Goal: Task Accomplishment & Management: Complete application form

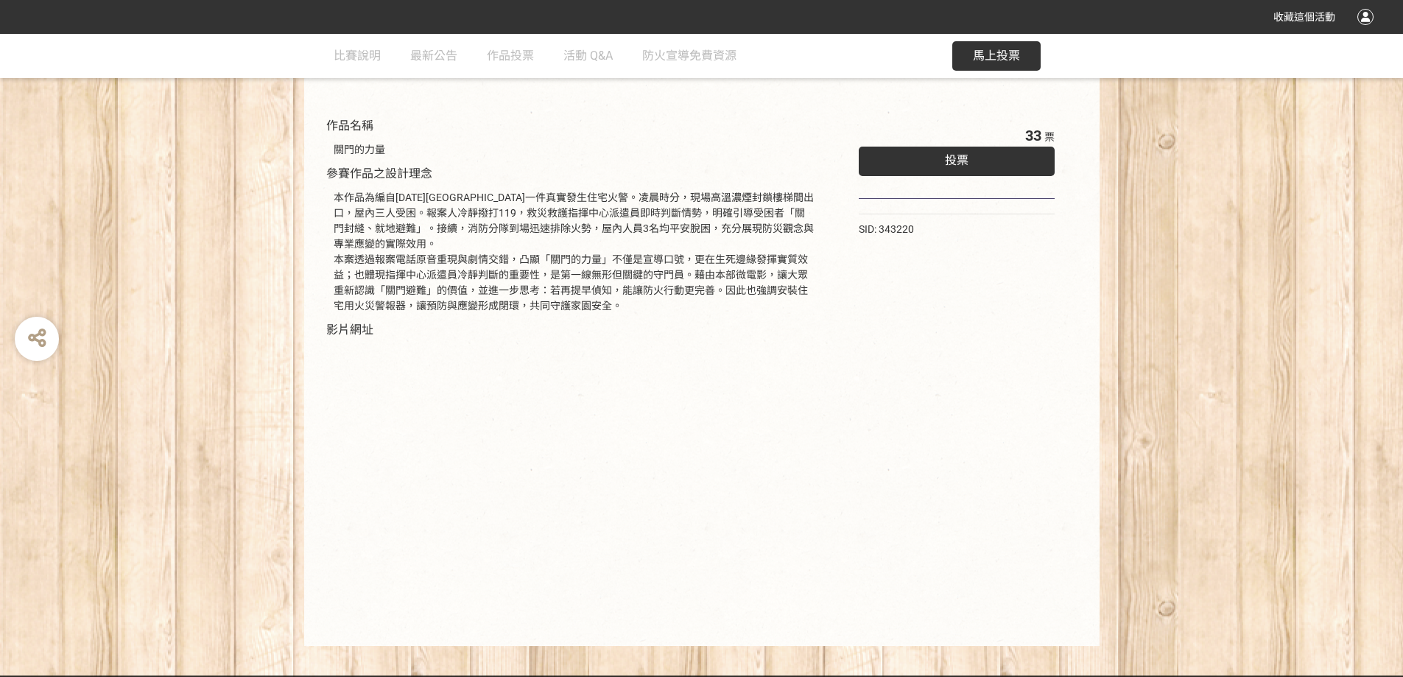
scroll to position [147, 0]
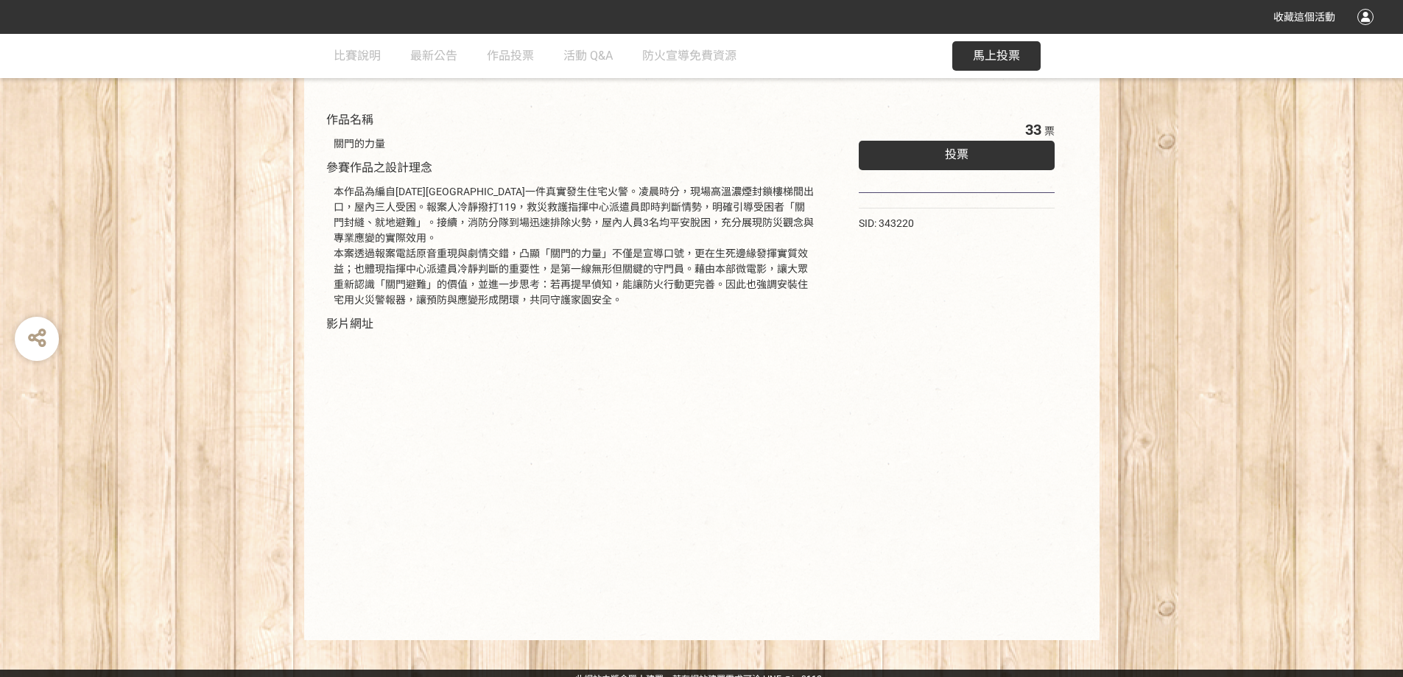
click at [1014, 556] on div "33 票 投票 SID: 343220" at bounding box center [957, 364] width 256 height 521
click at [971, 166] on div "投票" at bounding box center [957, 155] width 197 height 29
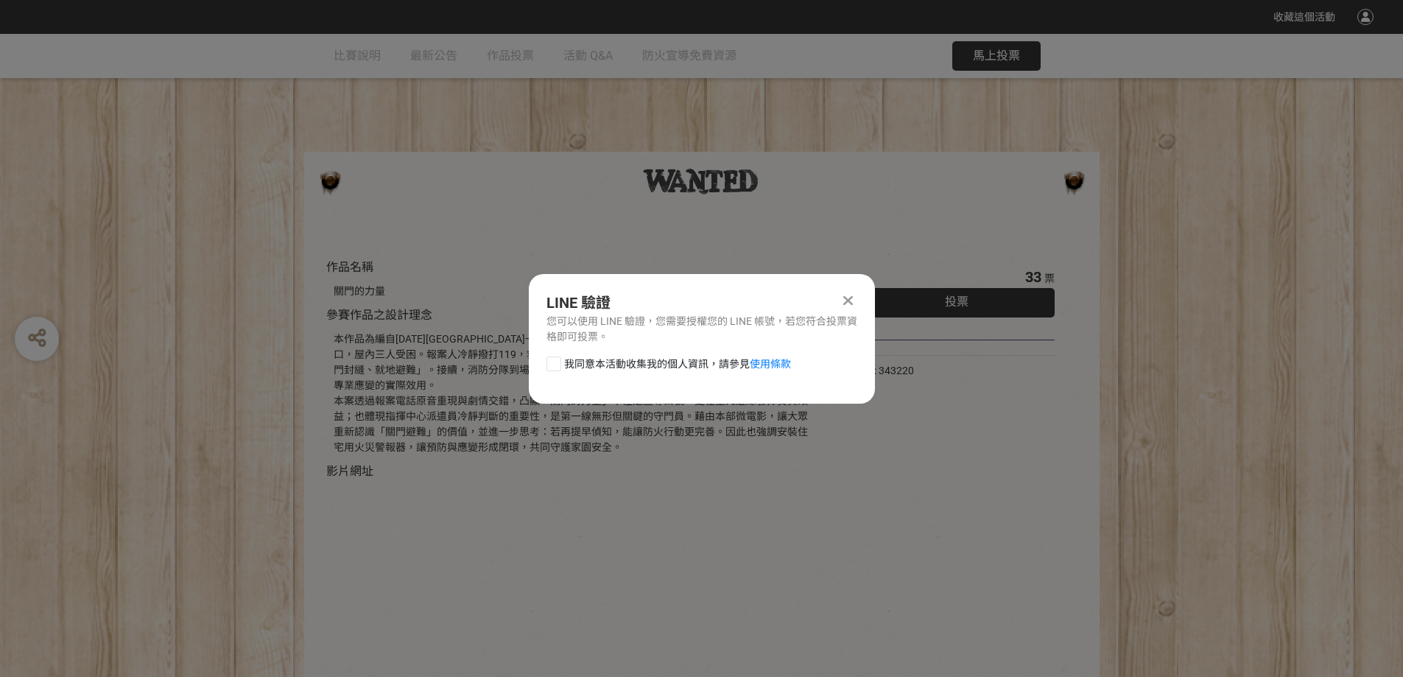
scroll to position [0, 0]
click at [539, 358] on div "我同意本活動收集我的個人資訊，請參見 使用條款" at bounding box center [702, 370] width 346 height 29
click at [546, 362] on div at bounding box center [553, 363] width 15 height 15
checkbox input "true"
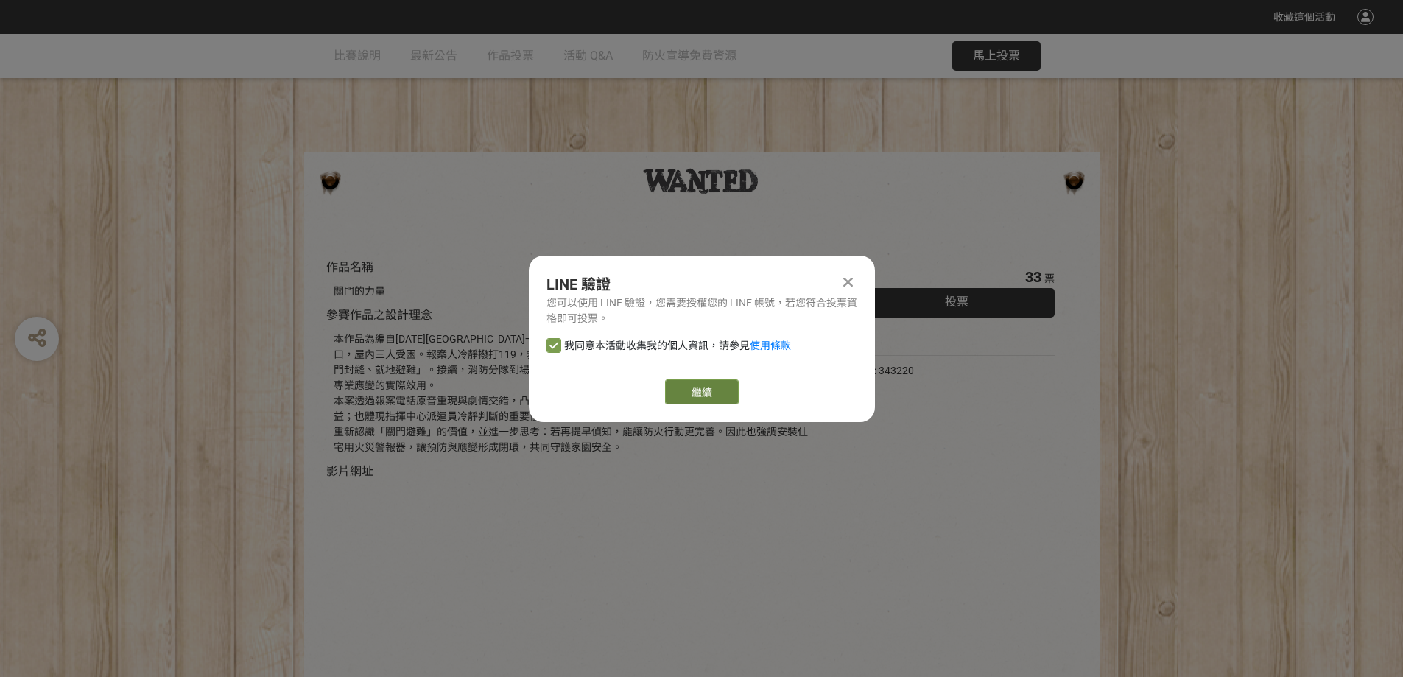
click at [726, 391] on link "繼續" at bounding box center [702, 391] width 74 height 25
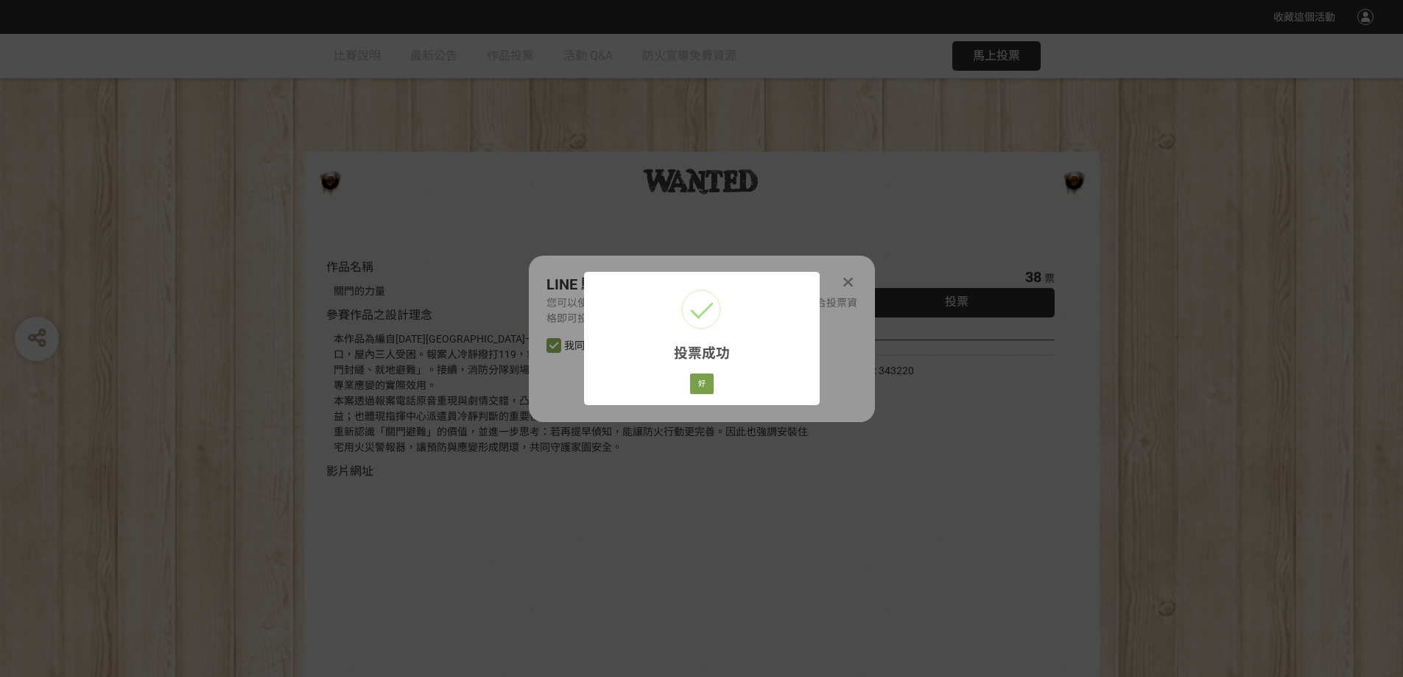
click at [914, 496] on div "投票成功 × 好 Cancel" at bounding box center [701, 338] width 1403 height 677
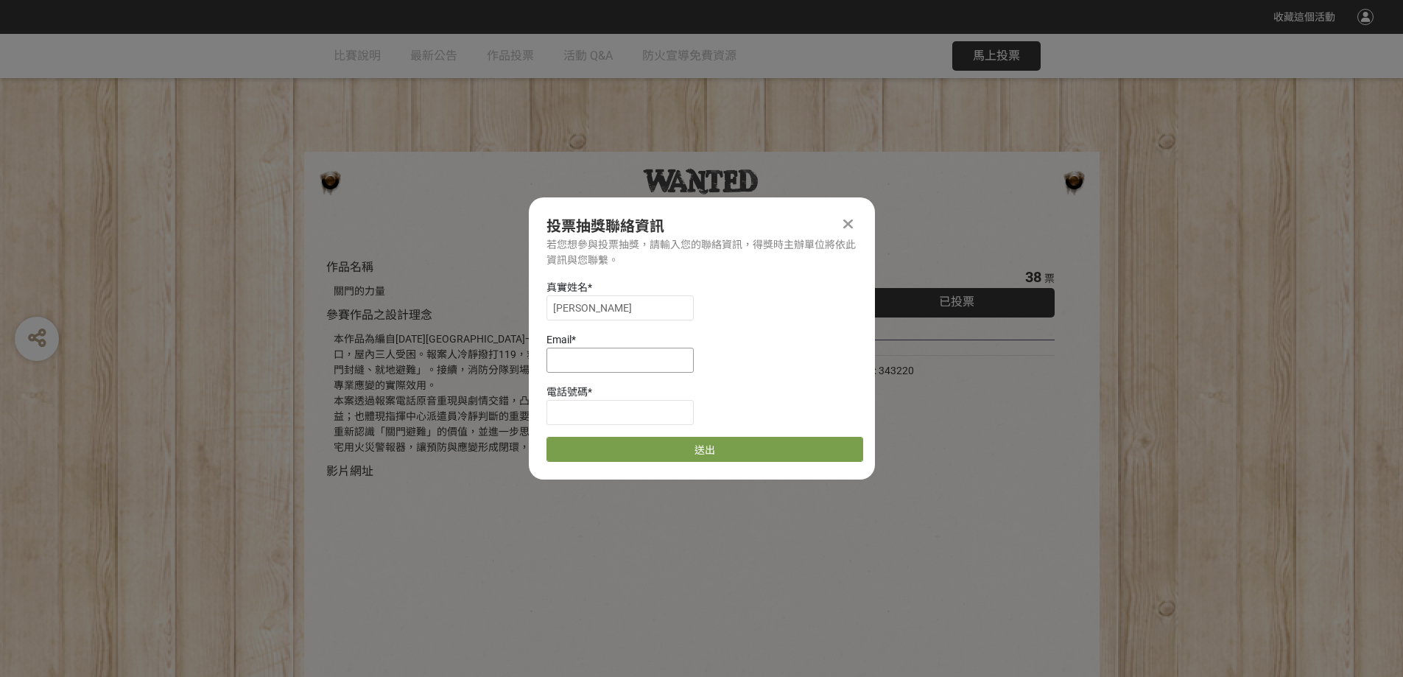
click at [600, 353] on input at bounding box center [619, 360] width 147 height 25
type input "[EMAIL_ADDRESS][DOMAIN_NAME]"
click at [646, 415] on input at bounding box center [619, 412] width 147 height 25
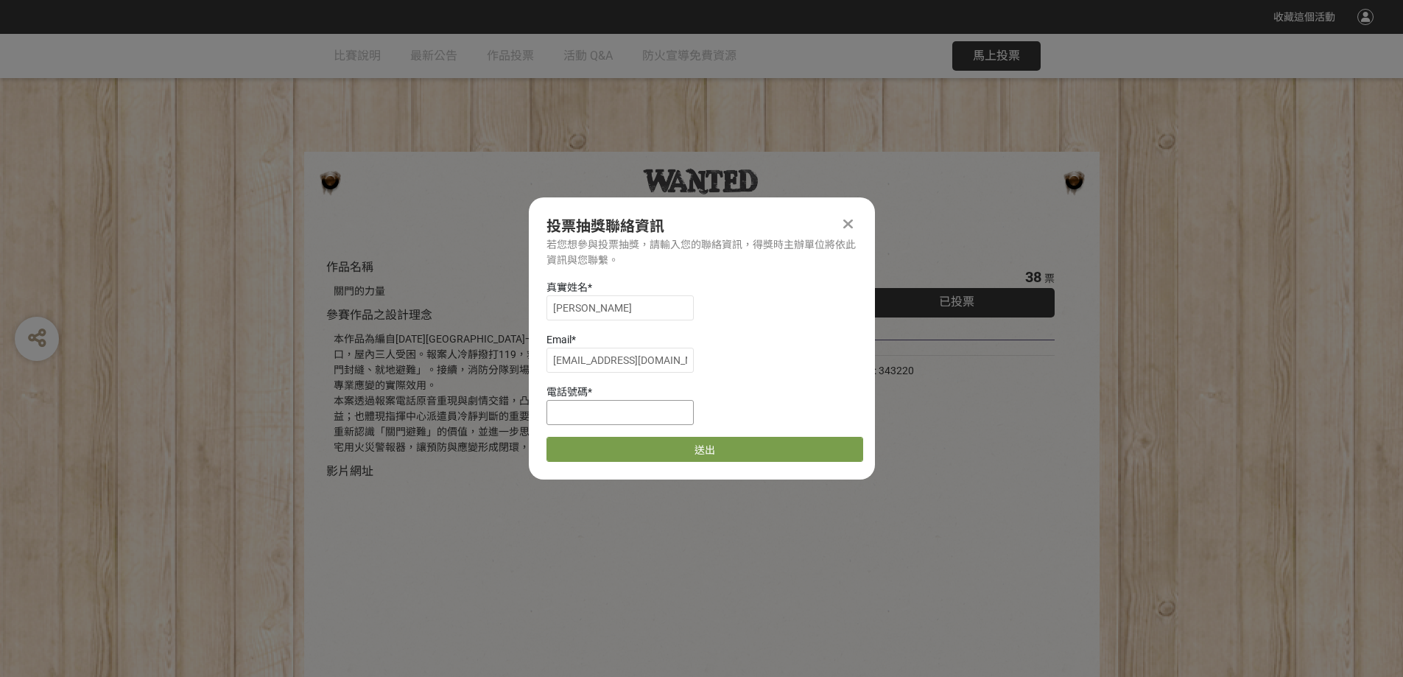
click at [646, 415] on input at bounding box center [619, 412] width 147 height 25
type input "0912719616"
click at [655, 446] on button "送出" at bounding box center [704, 449] width 317 height 25
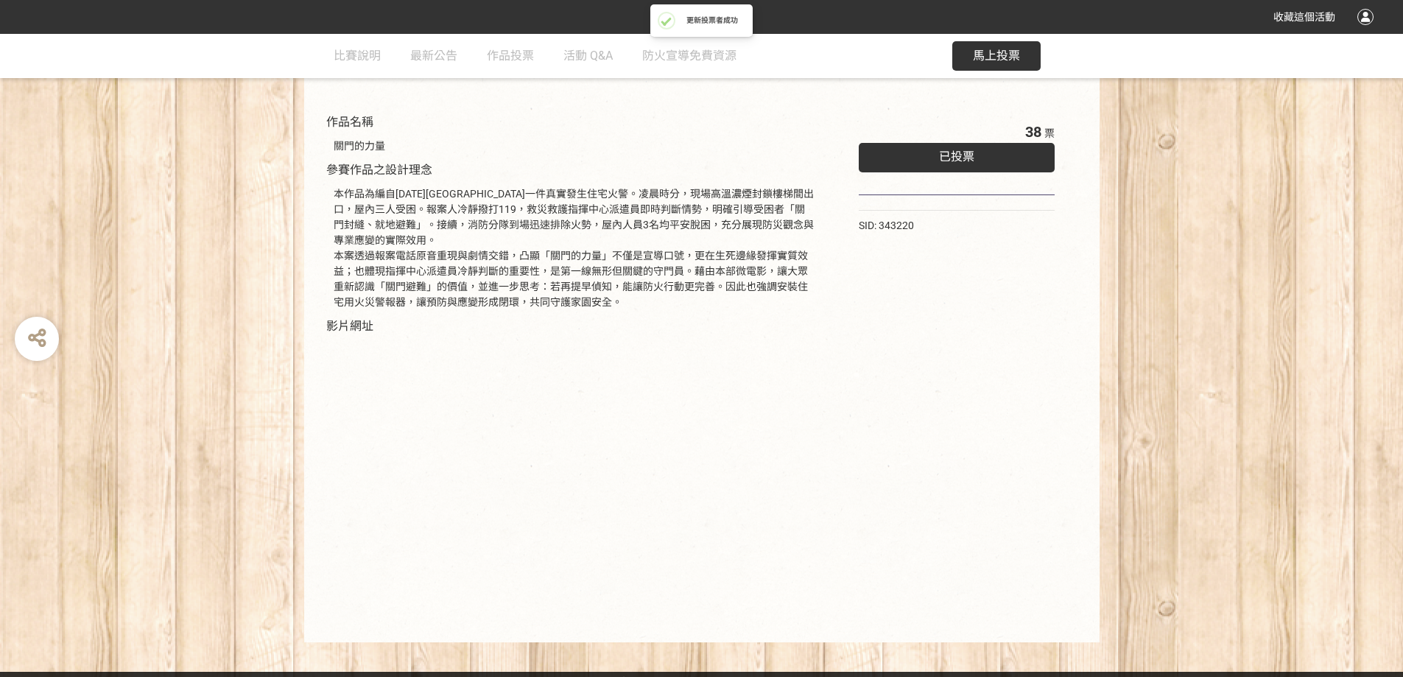
scroll to position [147, 0]
